Goal: Information Seeking & Learning: Find specific page/section

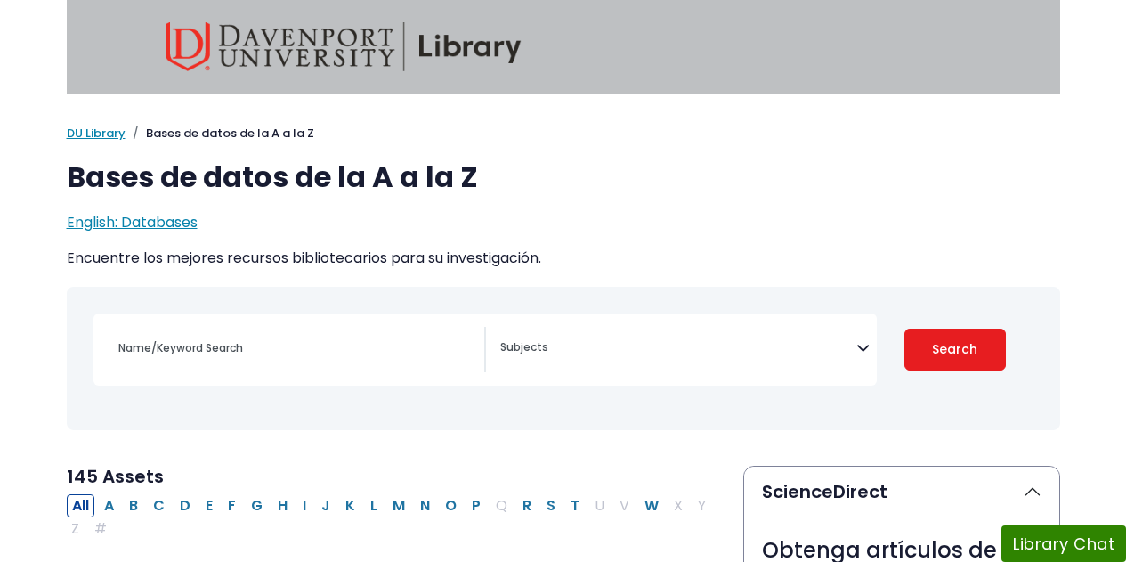
select select "Database Subject Filter"
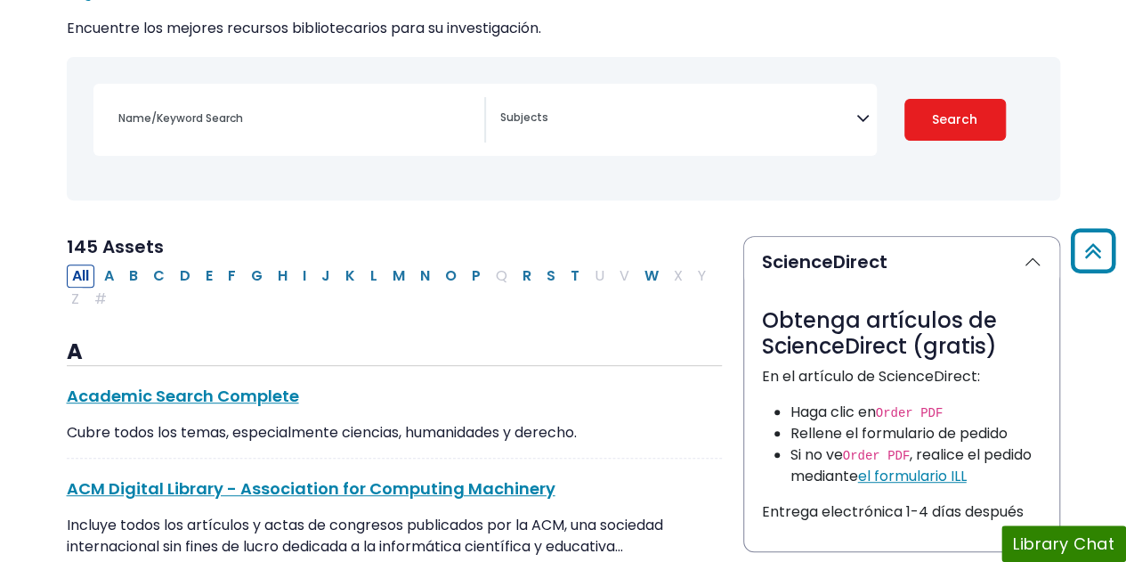
scroll to position [228, 0]
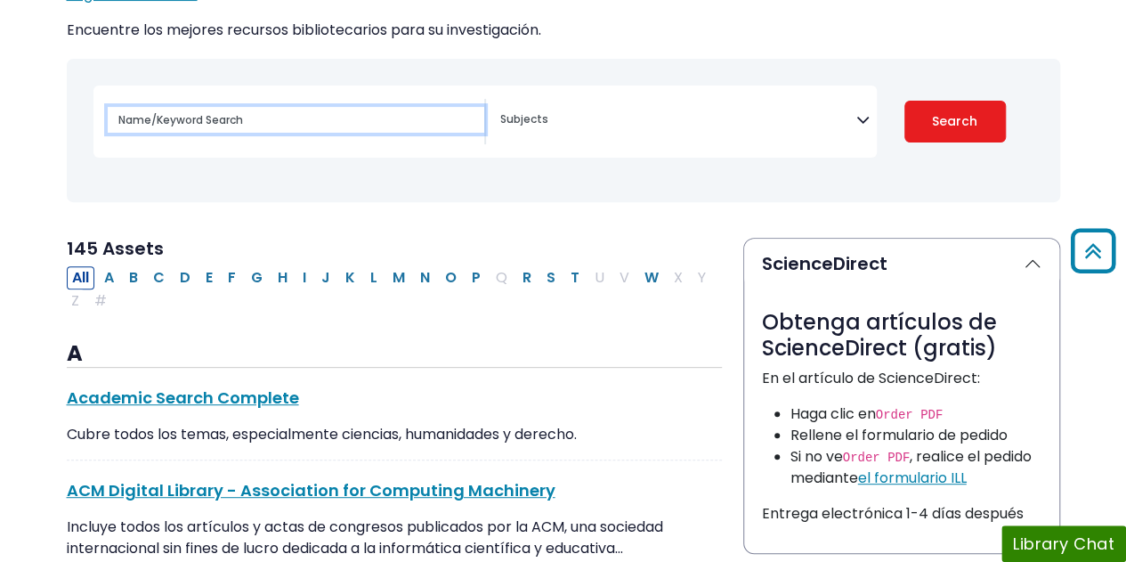
click at [243, 127] on input "Name/Keyword Search" at bounding box center [296, 120] width 377 height 26
type input "hispano"
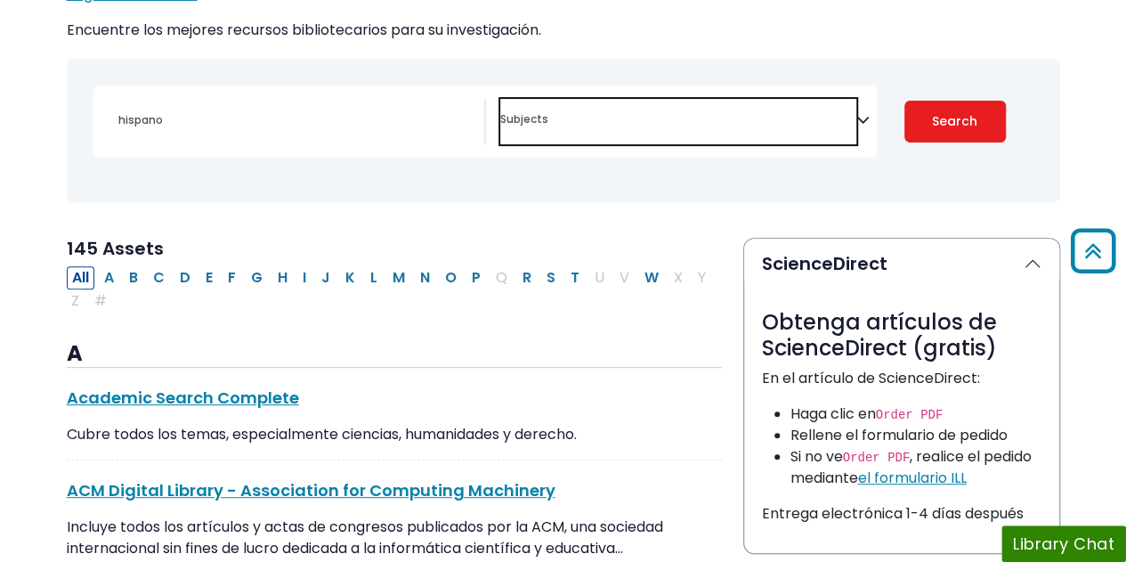
click at [584, 101] on span "Search filters" at bounding box center [678, 121] width 356 height 45
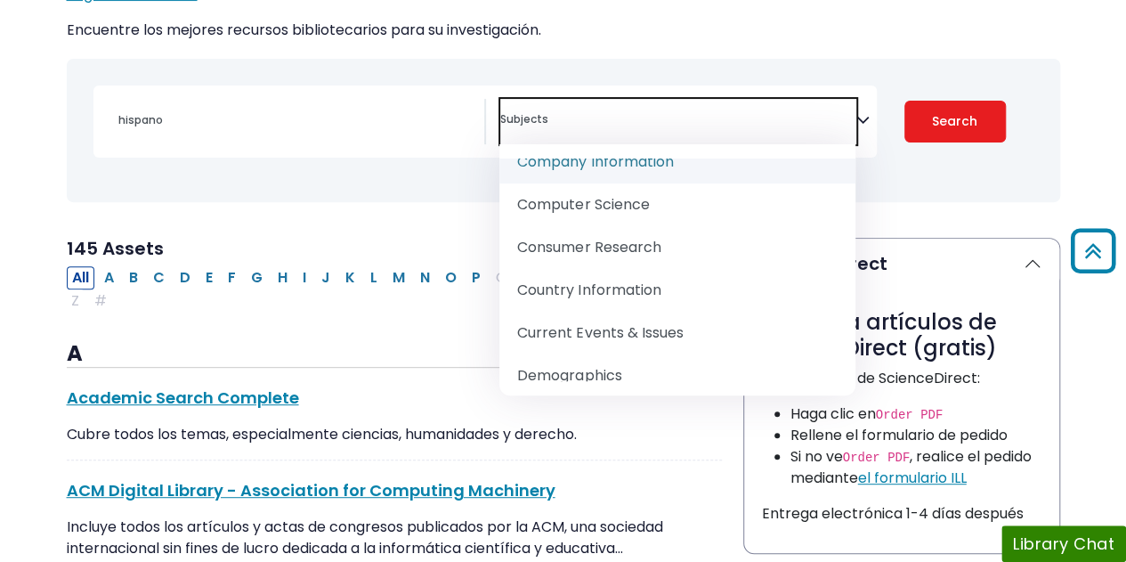
scroll to position [474, 0]
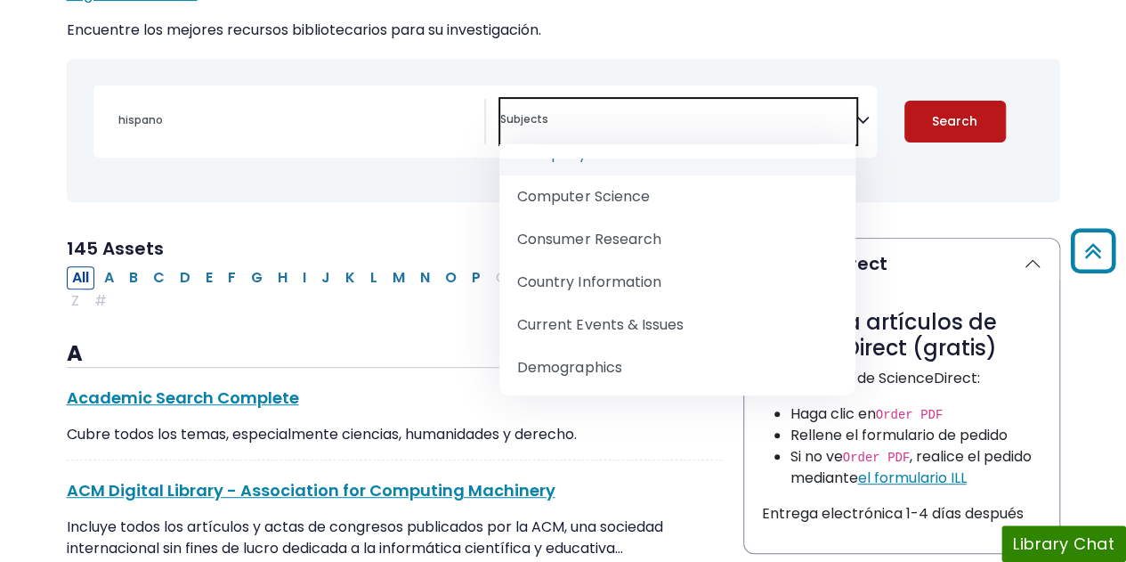
click at [984, 116] on button "Search" at bounding box center [954, 122] width 101 height 42
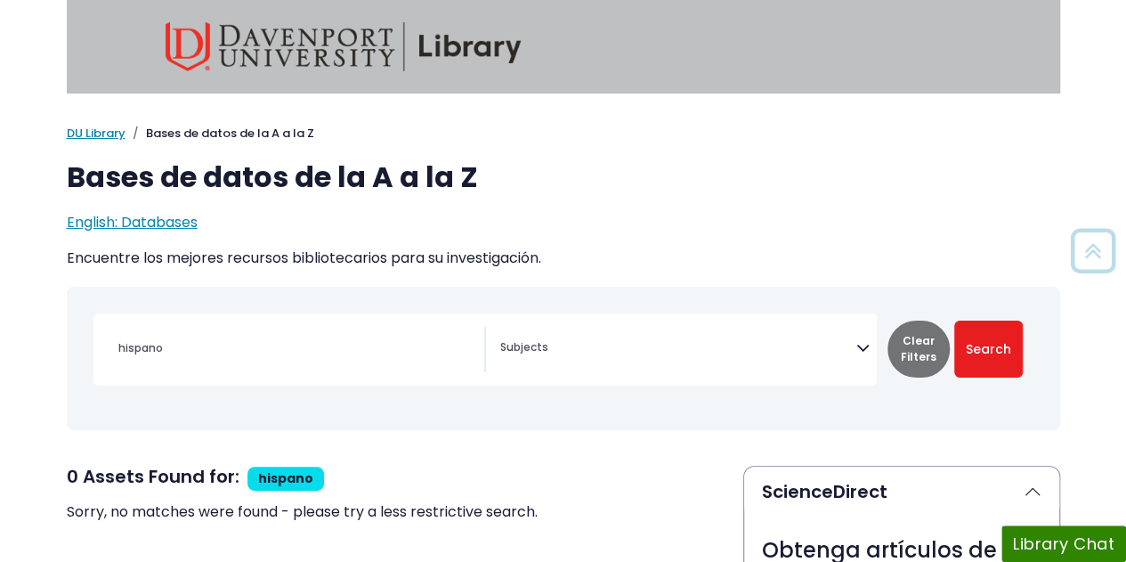
scroll to position [1, 0]
click at [299, 380] on div "hispano Accounting, Finance & Economics (ACCT, FINC & ECON) Advertising Archive…" at bounding box center [484, 348] width 783 height 72
click at [310, 365] on div "hispano" at bounding box center [296, 347] width 377 height 43
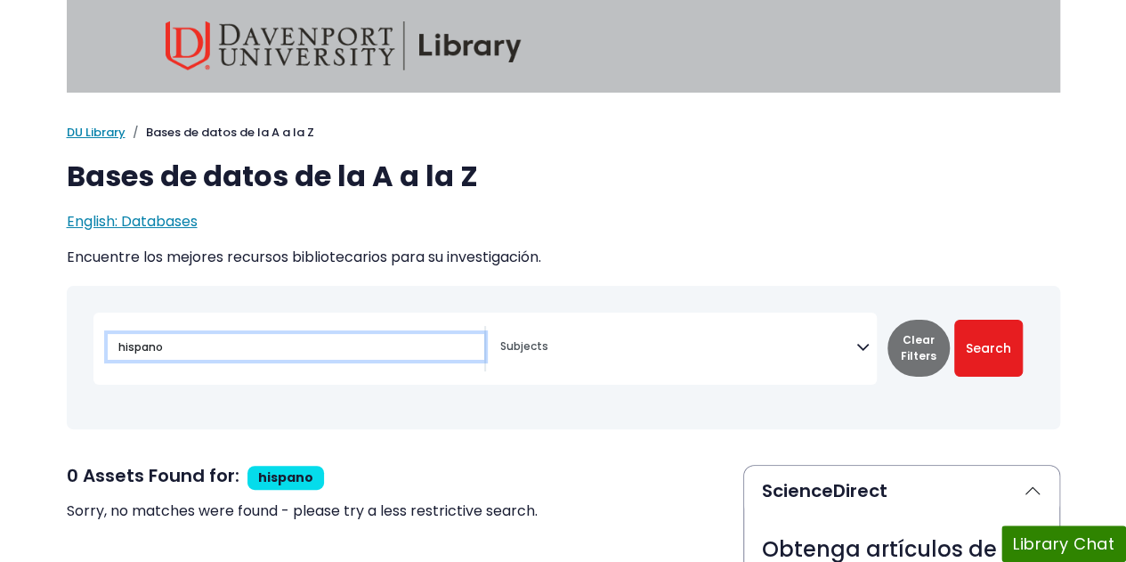
click at [179, 335] on input "hispano" at bounding box center [296, 347] width 377 height 26
drag, startPoint x: 179, startPoint y: 335, endPoint x: 45, endPoint y: 318, distance: 135.5
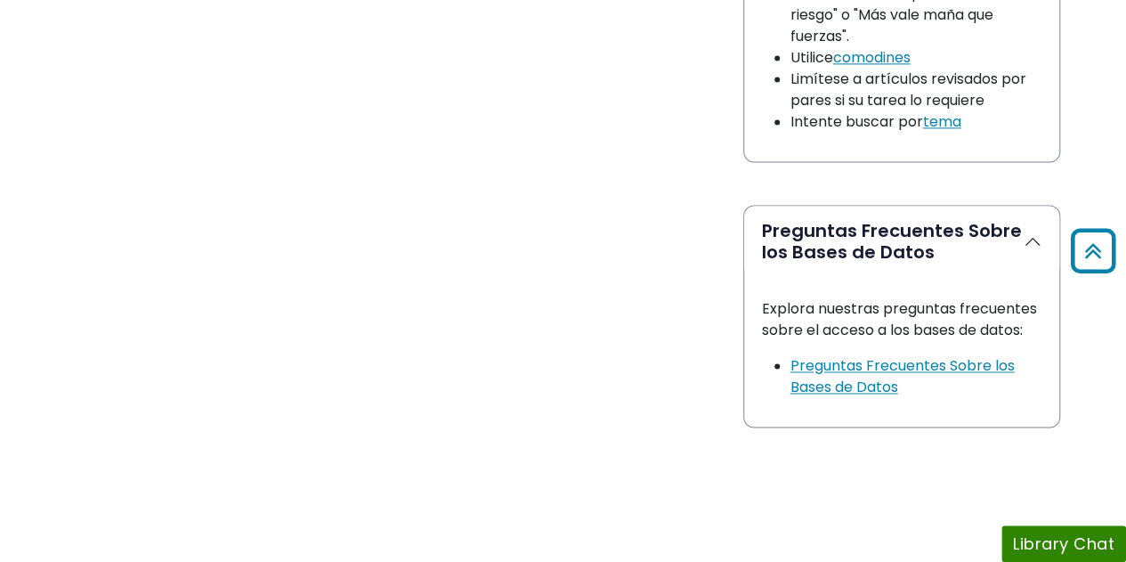
scroll to position [1227, 0]
click at [834, 359] on link "Preguntas Frecuentes Sobre los Bases de Datos" at bounding box center [902, 375] width 224 height 42
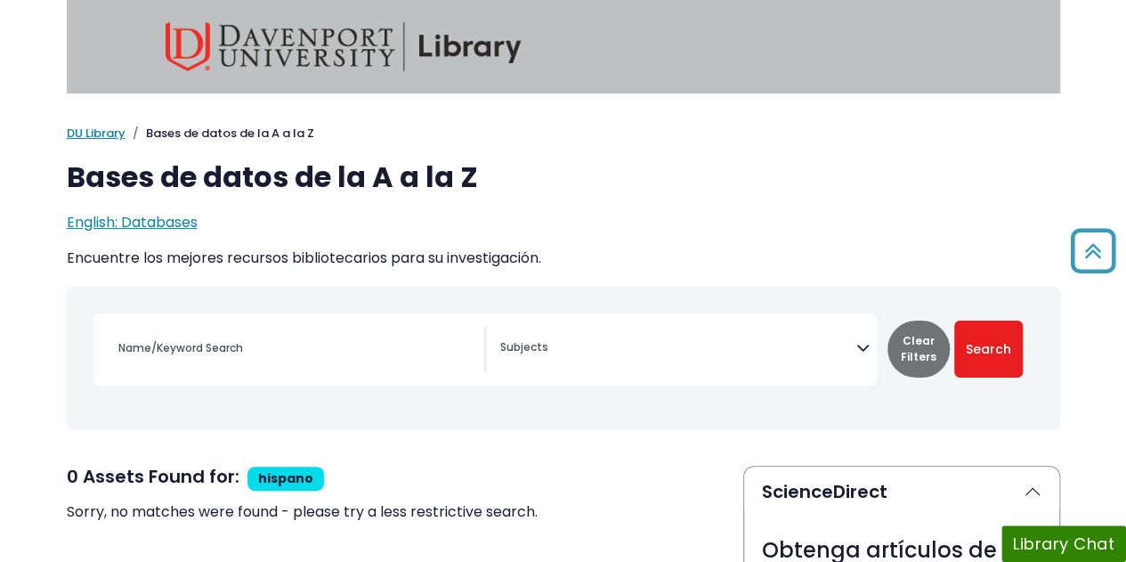
scroll to position [1, 0]
click at [89, 127] on link "DU Library" at bounding box center [96, 132] width 59 height 17
